Goal: Information Seeking & Learning: Learn about a topic

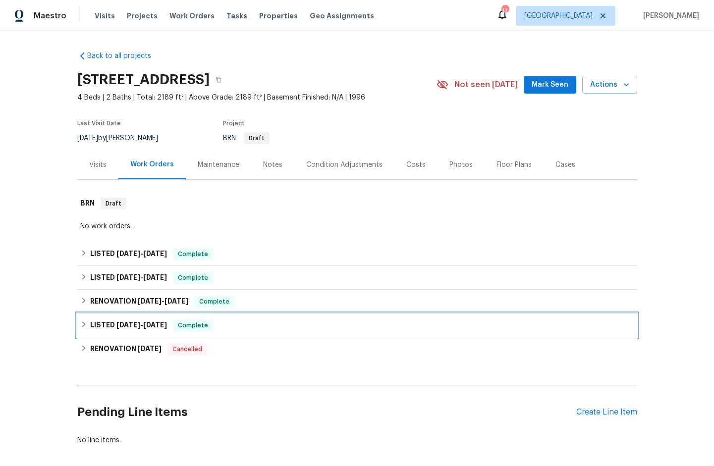
click at [110, 325] on h6 "LISTED [DATE] - [DATE]" at bounding box center [128, 326] width 77 height 12
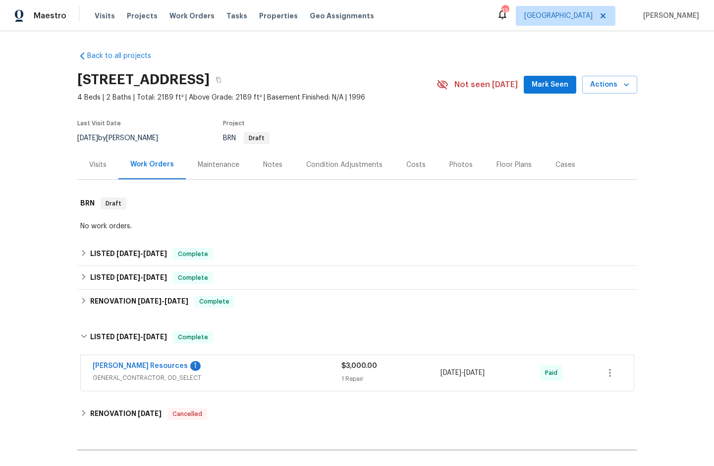
click at [106, 378] on span "GENERAL_CONTRACTOR, OD_SELECT" at bounding box center [217, 378] width 249 height 10
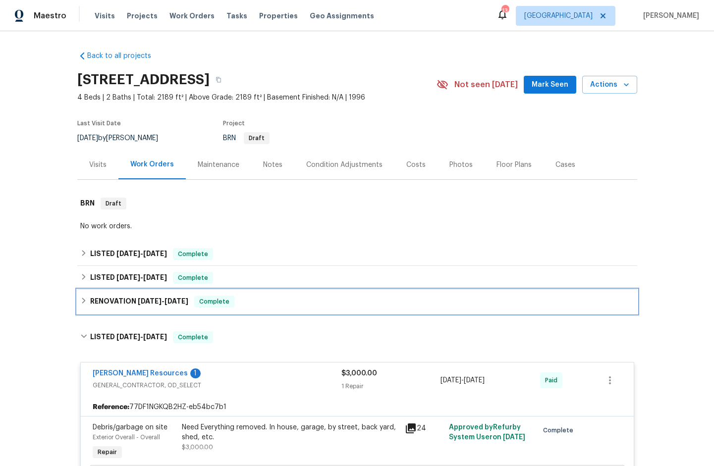
click at [108, 301] on h6 "RENOVATION [DATE] - [DATE]" at bounding box center [139, 302] width 98 height 12
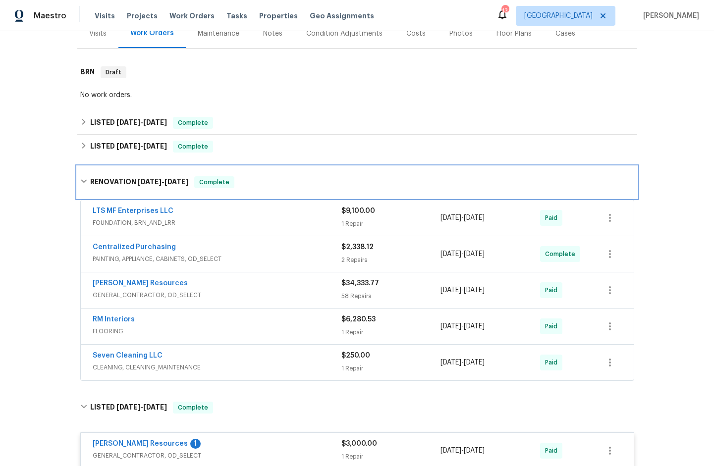
scroll to position [212, 0]
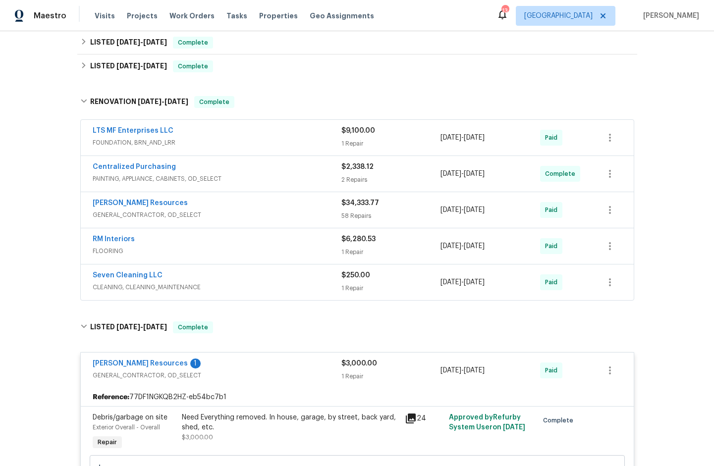
click at [118, 287] on span "CLEANING, CLEANING_MAINTENANCE" at bounding box center [217, 287] width 249 height 10
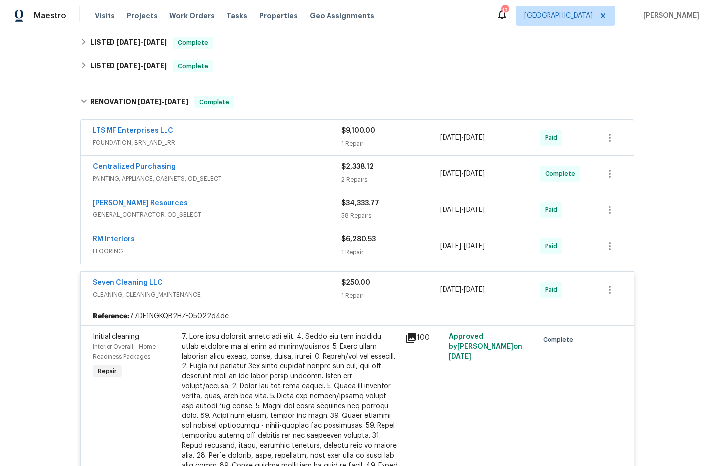
click at [110, 254] on span "FLOORING" at bounding box center [217, 251] width 249 height 10
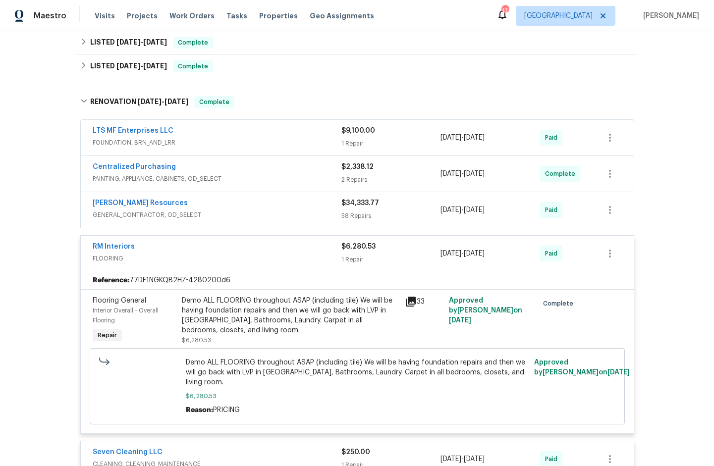
click at [107, 216] on span "GENERAL_CONTRACTOR, OD_SELECT" at bounding box center [217, 215] width 249 height 10
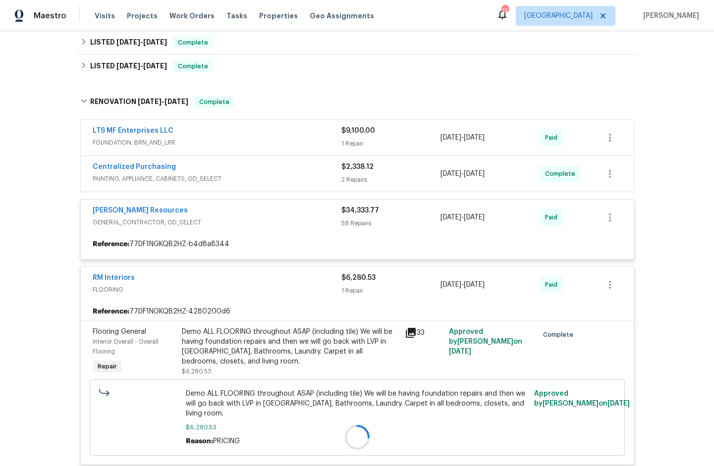
click at [109, 178] on div at bounding box center [357, 437] width 560 height 702
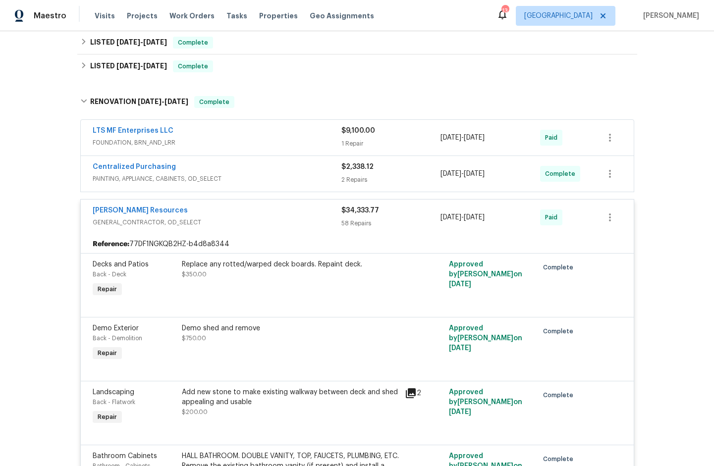
click at [109, 179] on span "PAINTING, APPLIANCE, CABINETS, OD_SELECT" at bounding box center [217, 179] width 249 height 10
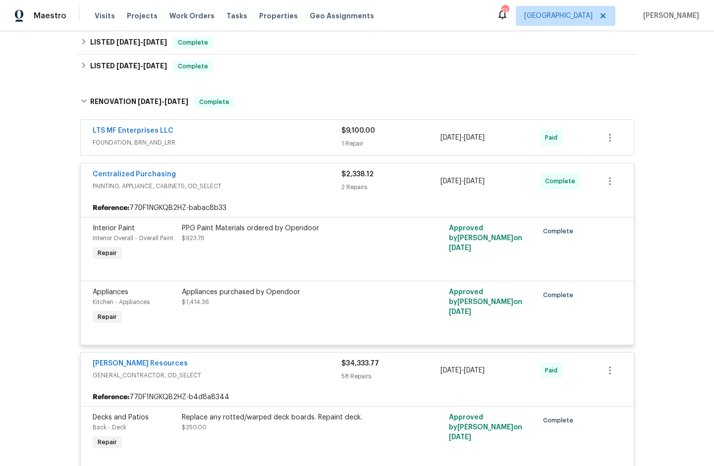
click at [107, 141] on span "FOUNDATION, BRN_AND_LRR" at bounding box center [217, 143] width 249 height 10
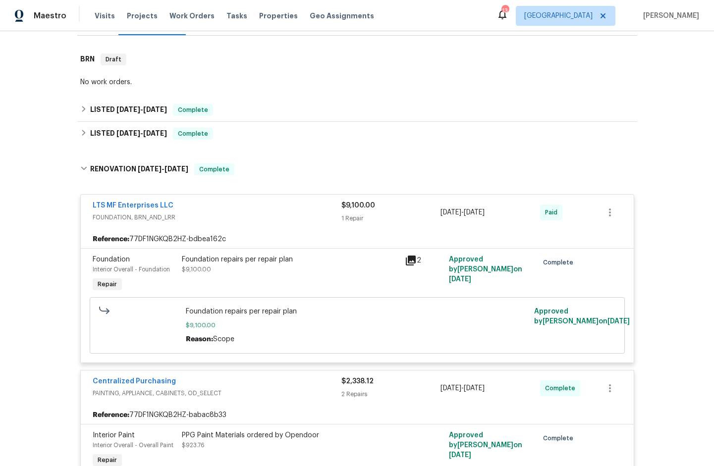
scroll to position [50, 0]
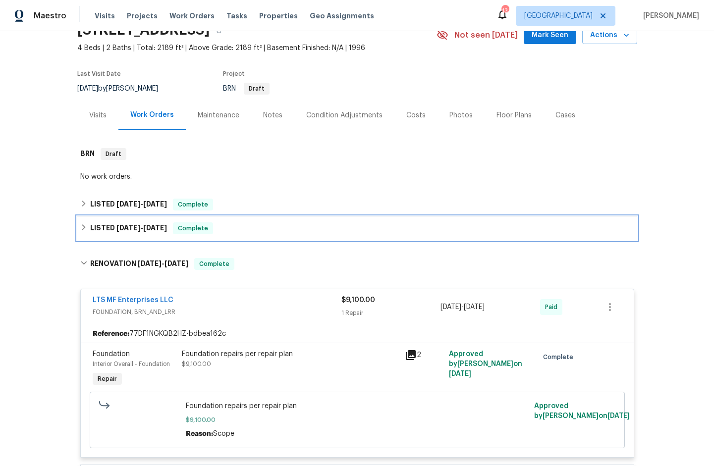
click at [141, 227] on span "[DATE] - [DATE]" at bounding box center [141, 227] width 51 height 7
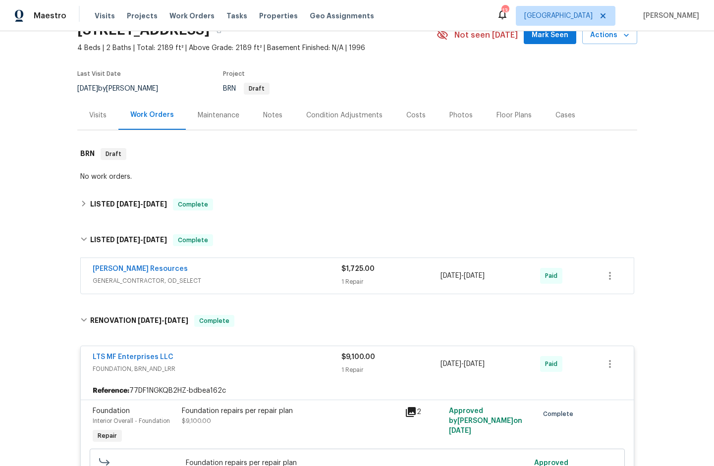
click at [148, 281] on span "GENERAL_CONTRACTOR, OD_SELECT" at bounding box center [217, 281] width 249 height 10
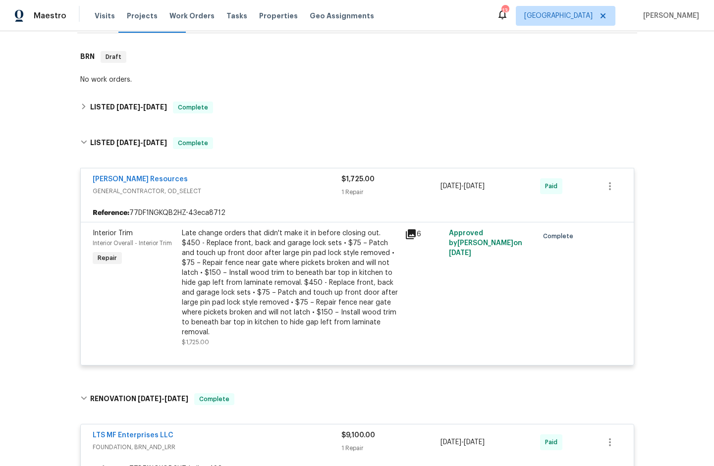
scroll to position [139, 0]
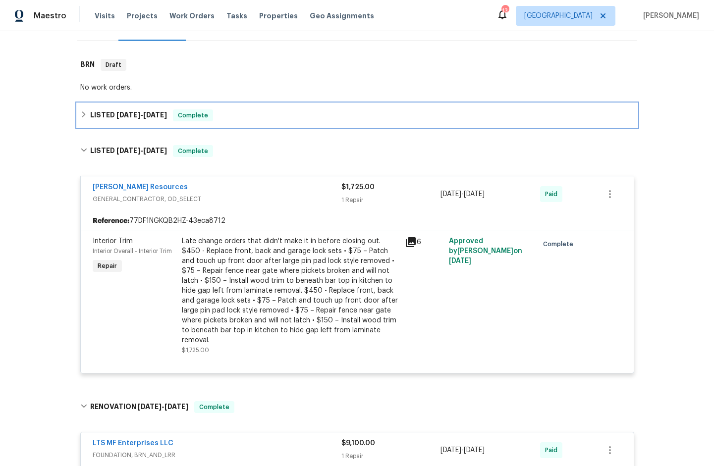
click at [124, 115] on span "[DATE]" at bounding box center [128, 114] width 24 height 7
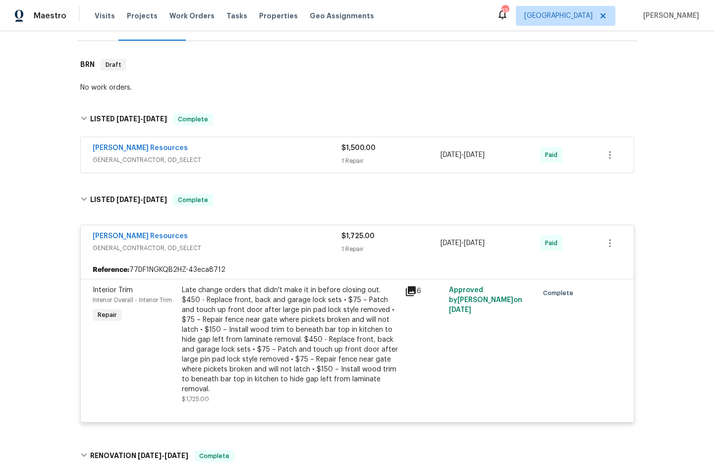
click at [115, 160] on span "GENERAL_CONTRACTOR, OD_SELECT" at bounding box center [217, 160] width 249 height 10
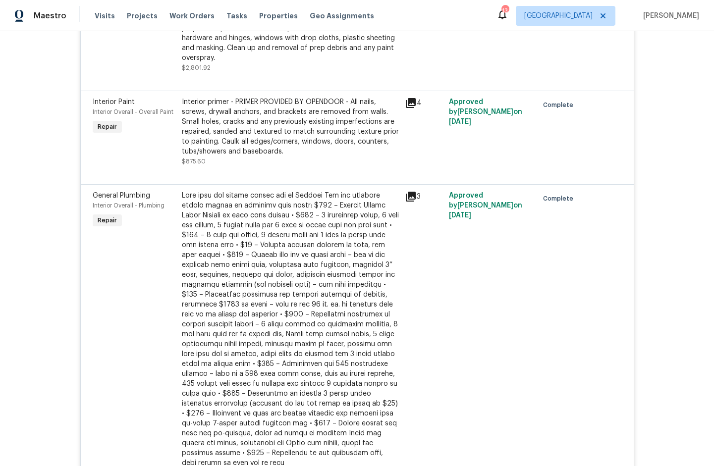
scroll to position [3969, 0]
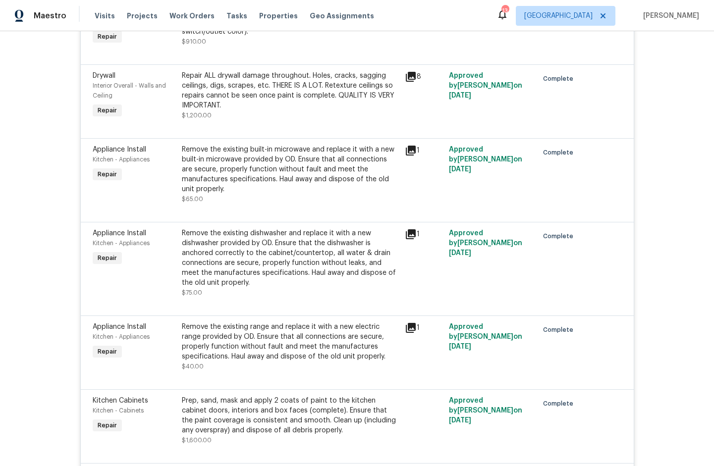
click at [408, 229] on icon at bounding box center [411, 234] width 10 height 10
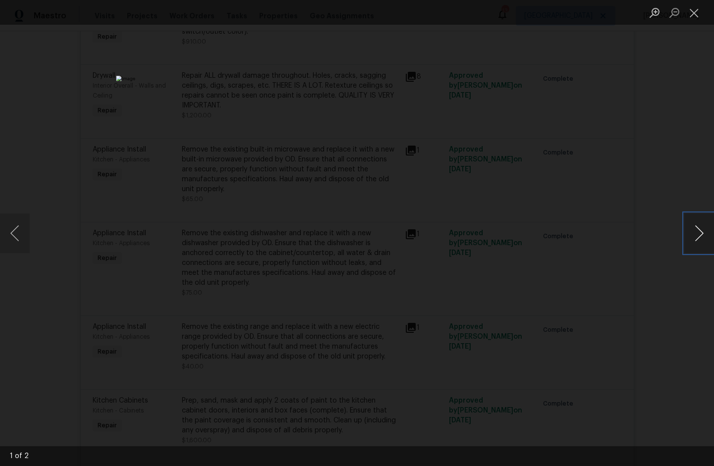
click at [695, 239] on button "Next image" at bounding box center [699, 234] width 30 height 40
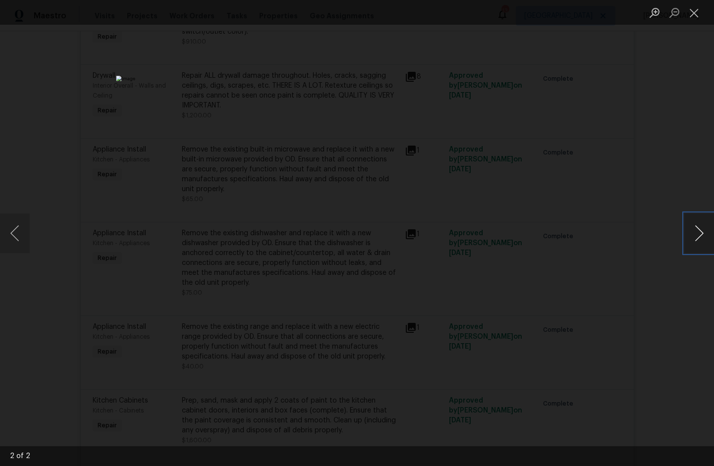
click at [695, 239] on button "Next image" at bounding box center [699, 234] width 30 height 40
click at [696, 239] on button "Next image" at bounding box center [699, 234] width 30 height 40
click at [697, 17] on button "Close lightbox" at bounding box center [694, 12] width 20 height 17
